Goal: Transaction & Acquisition: Purchase product/service

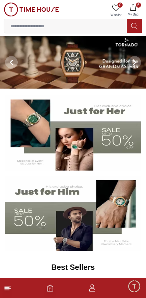
click at [137, 6] on span "6" at bounding box center [138, 5] width 5 height 5
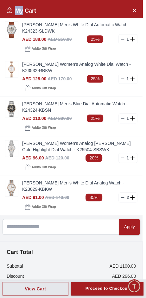
click at [133, 9] on icon "Close Account" at bounding box center [134, 10] width 5 height 8
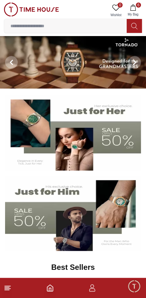
click at [136, 10] on icon "button" at bounding box center [133, 7] width 6 height 6
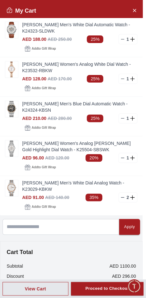
click at [123, 195] on icon at bounding box center [122, 197] width 5 height 5
click at [131, 7] on button "Close Account" at bounding box center [134, 10] width 10 height 10
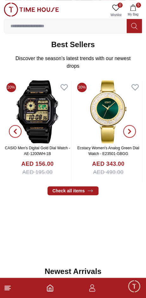
scroll to position [215, 0]
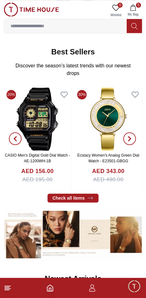
click at [129, 136] on icon "button" at bounding box center [129, 138] width 2 height 4
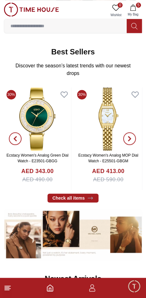
click at [131, 136] on icon "button" at bounding box center [129, 138] width 5 height 5
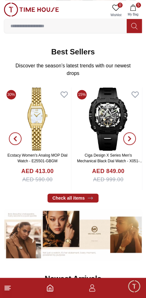
click at [131, 136] on icon "button" at bounding box center [129, 138] width 5 height 5
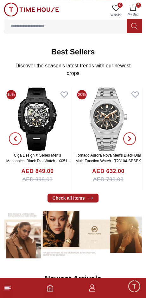
click at [131, 136] on icon "button" at bounding box center [129, 138] width 5 height 5
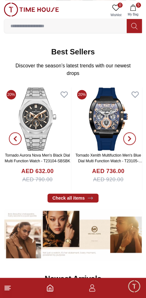
click at [129, 136] on icon "button" at bounding box center [129, 138] width 2 height 4
click at [132, 132] on span "button" at bounding box center [129, 138] width 13 height 13
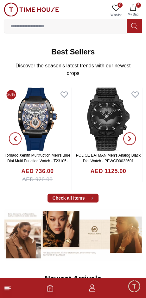
click at [131, 132] on span "button" at bounding box center [129, 138] width 13 height 13
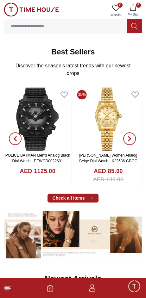
click at [132, 132] on span "button" at bounding box center [129, 138] width 13 height 13
click at [130, 136] on icon "button" at bounding box center [129, 138] width 5 height 5
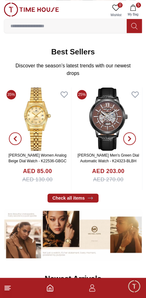
click at [130, 136] on icon "button" at bounding box center [129, 138] width 2 height 4
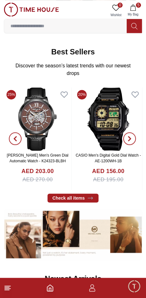
click at [130, 136] on icon "button" at bounding box center [129, 138] width 5 height 5
click at [129, 136] on icon "button" at bounding box center [129, 138] width 5 height 5
